Goal: Transaction & Acquisition: Purchase product/service

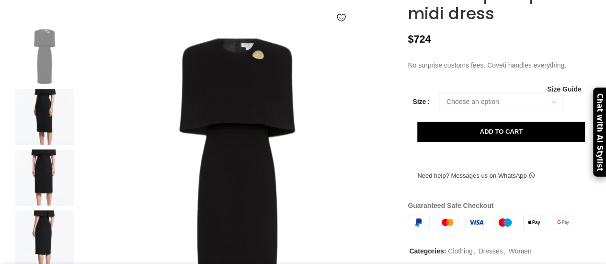
click at [38, 188] on img at bounding box center [44, 178] width 58 height 56
click at [39, 239] on img at bounding box center [44, 238] width 58 height 56
click at [48, 199] on img at bounding box center [44, 178] width 58 height 56
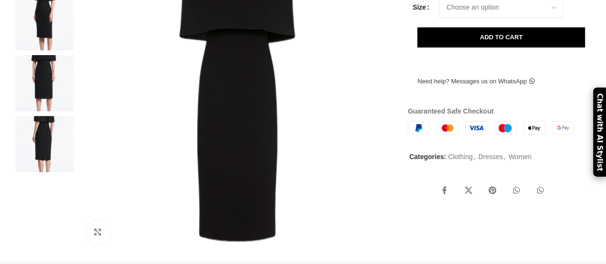
scroll to position [240, 0]
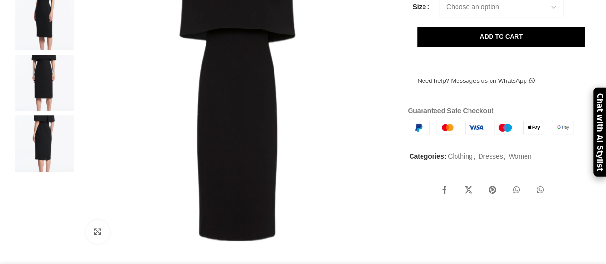
click at [35, 164] on img at bounding box center [44, 143] width 58 height 56
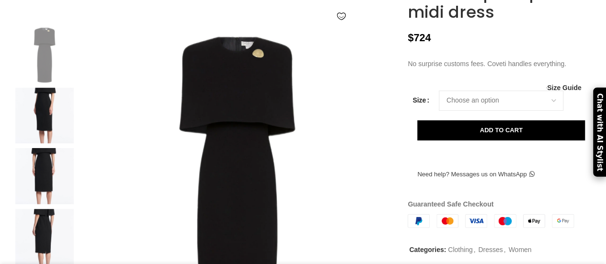
scroll to position [146, 0]
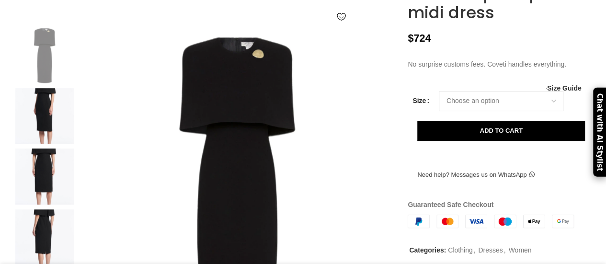
click at [39, 196] on img at bounding box center [44, 177] width 58 height 56
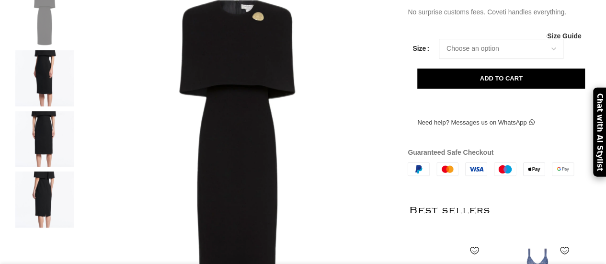
scroll to position [199, 0]
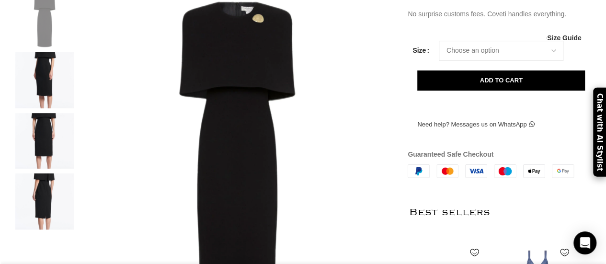
click at [47, 158] on img at bounding box center [44, 141] width 58 height 56
click at [43, 104] on img at bounding box center [44, 80] width 58 height 56
click at [45, 150] on img at bounding box center [44, 141] width 58 height 56
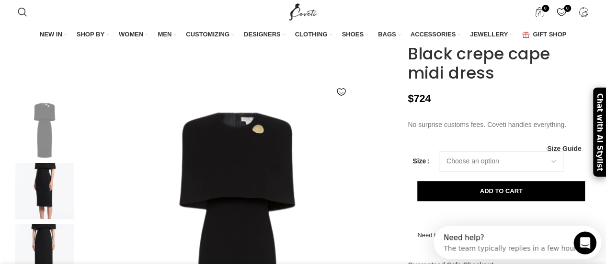
scroll to position [89, 0]
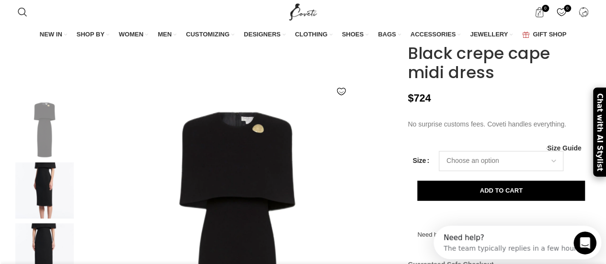
click at [467, 171] on select "Choose an option 4 UK 6 UK 8 [GEOGRAPHIC_DATA] 10 [GEOGRAPHIC_DATA] 12 [GEOGRAP…" at bounding box center [501, 161] width 125 height 20
click at [320, 191] on img at bounding box center [238, 261] width 318 height 318
